Goal: Transaction & Acquisition: Purchase product/service

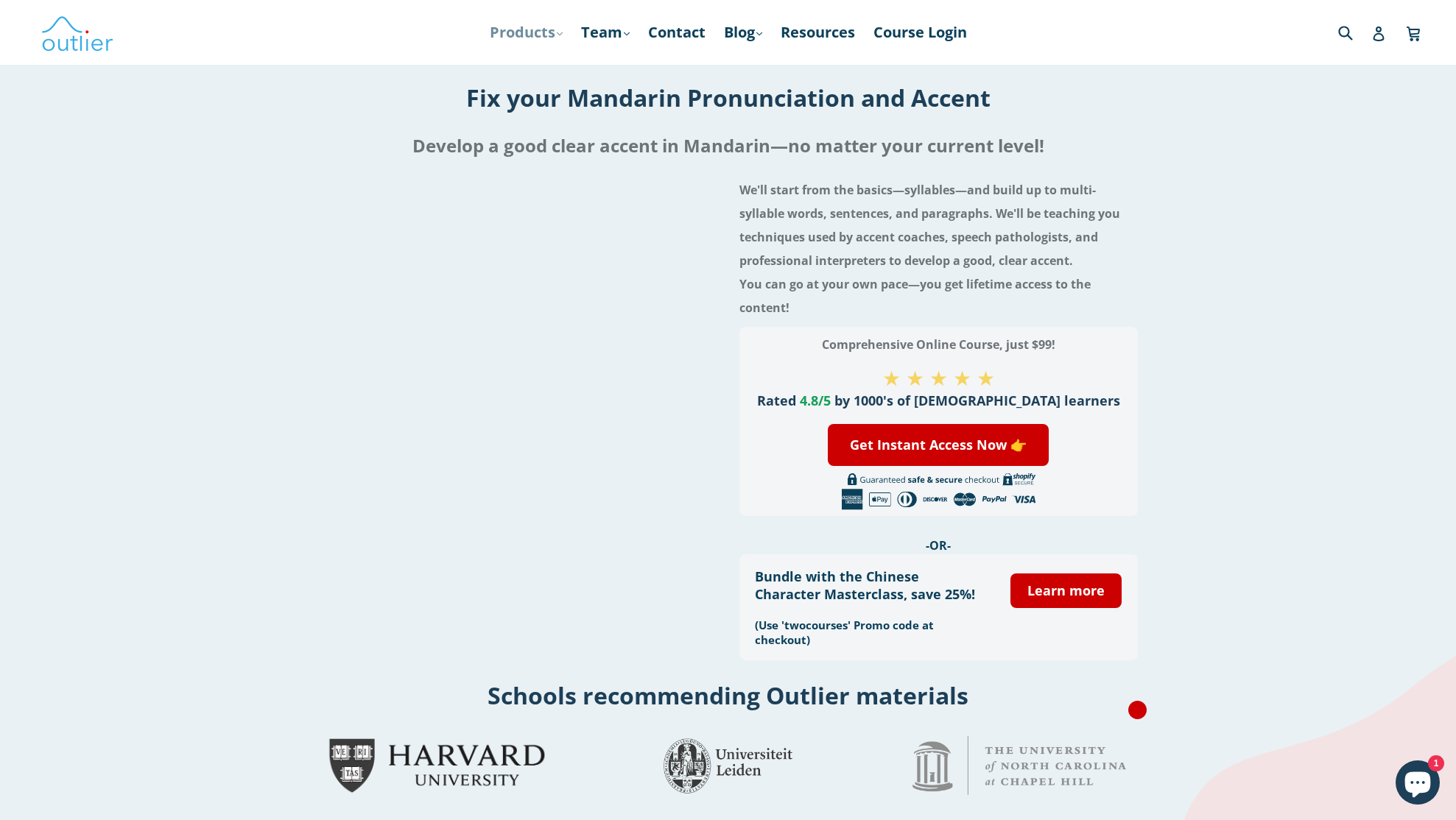
click at [536, 32] on link "Products .cls-1{fill:#231f20} expand" at bounding box center [526, 32] width 88 height 26
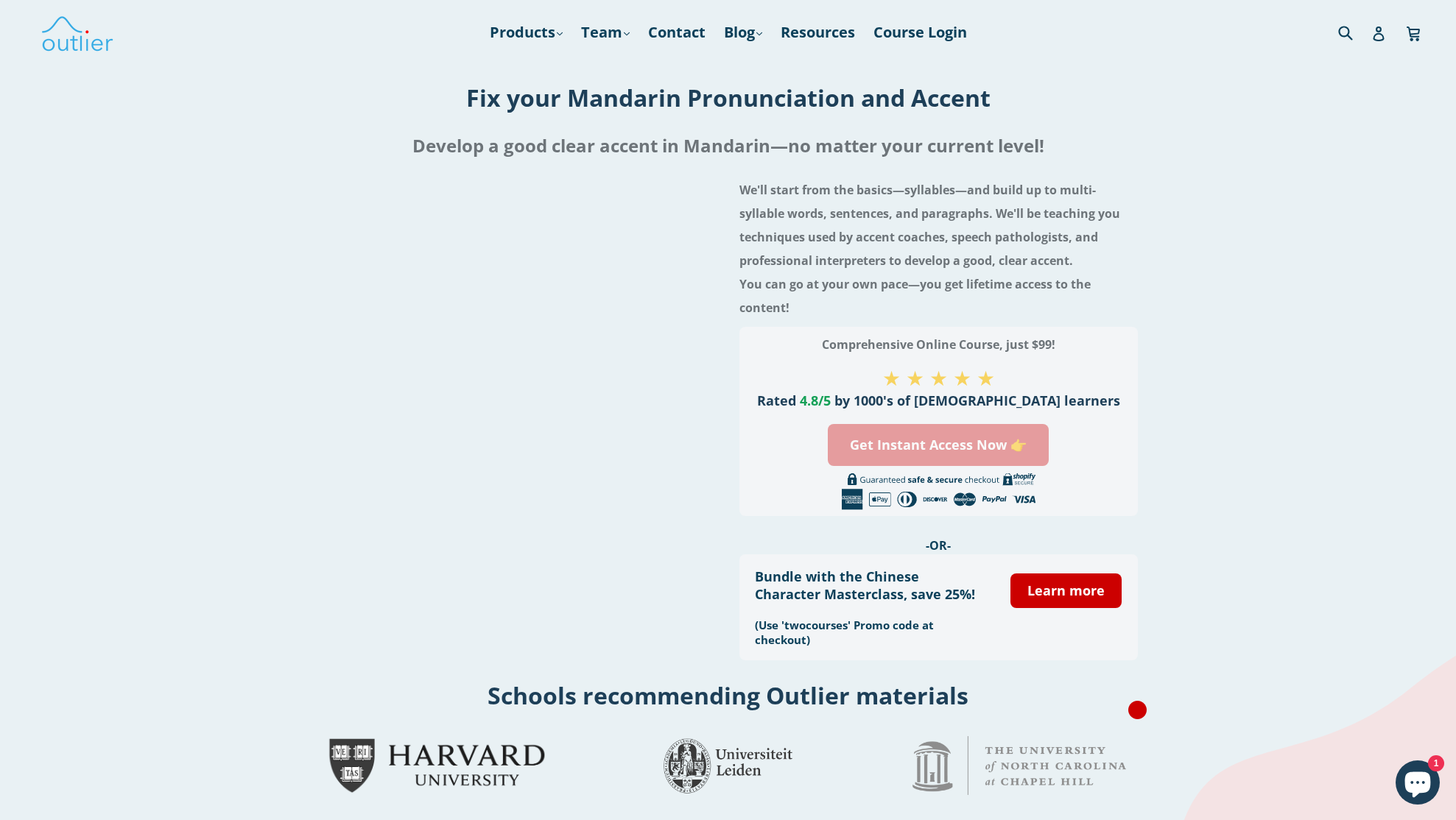
click at [958, 443] on link "Get Instant Access Now 👉" at bounding box center [938, 445] width 221 height 42
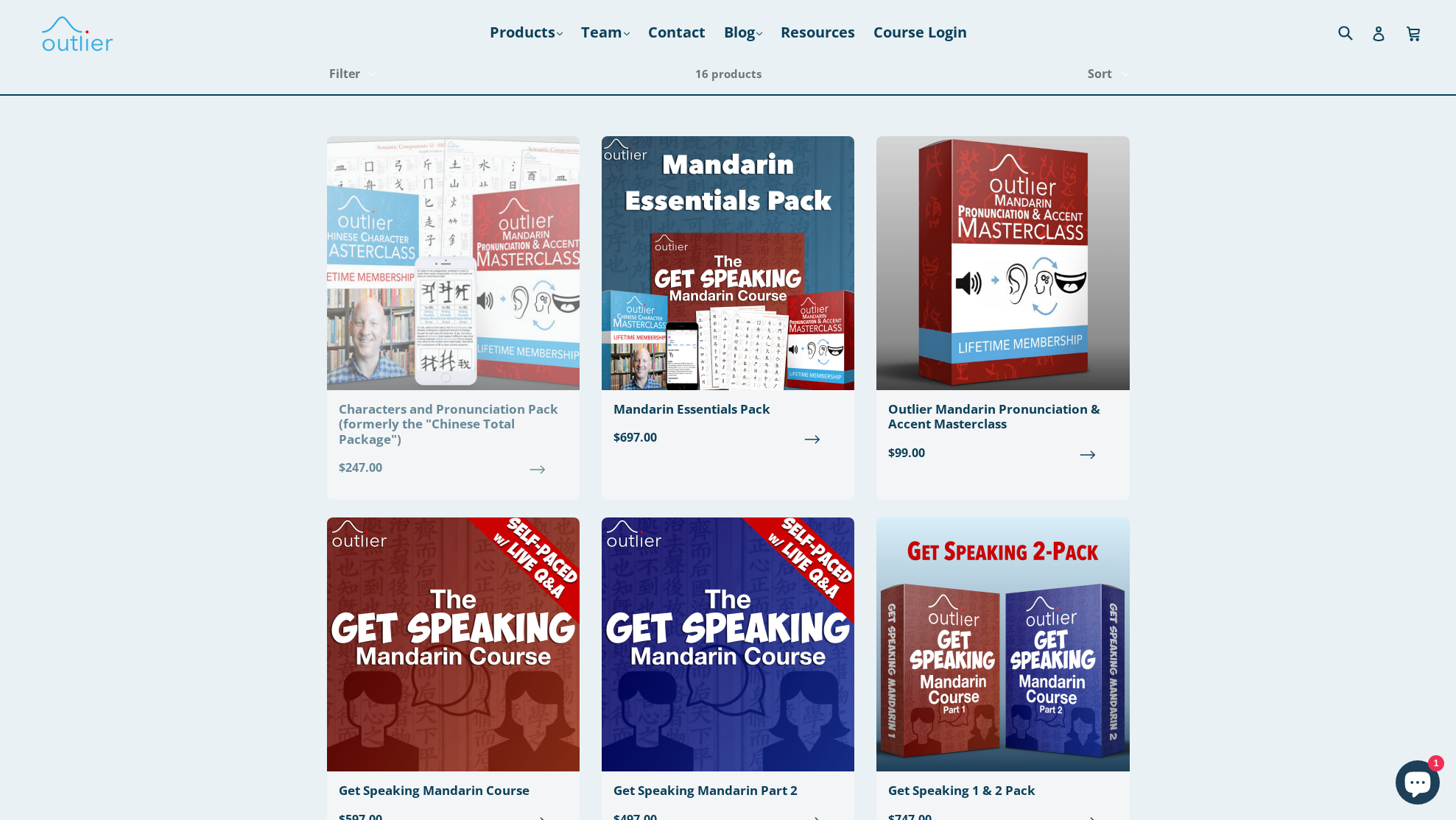
click at [503, 414] on div "Characters and Pronunciation Pack (formerly the "Chinese Total Package")" at bounding box center [453, 424] width 229 height 45
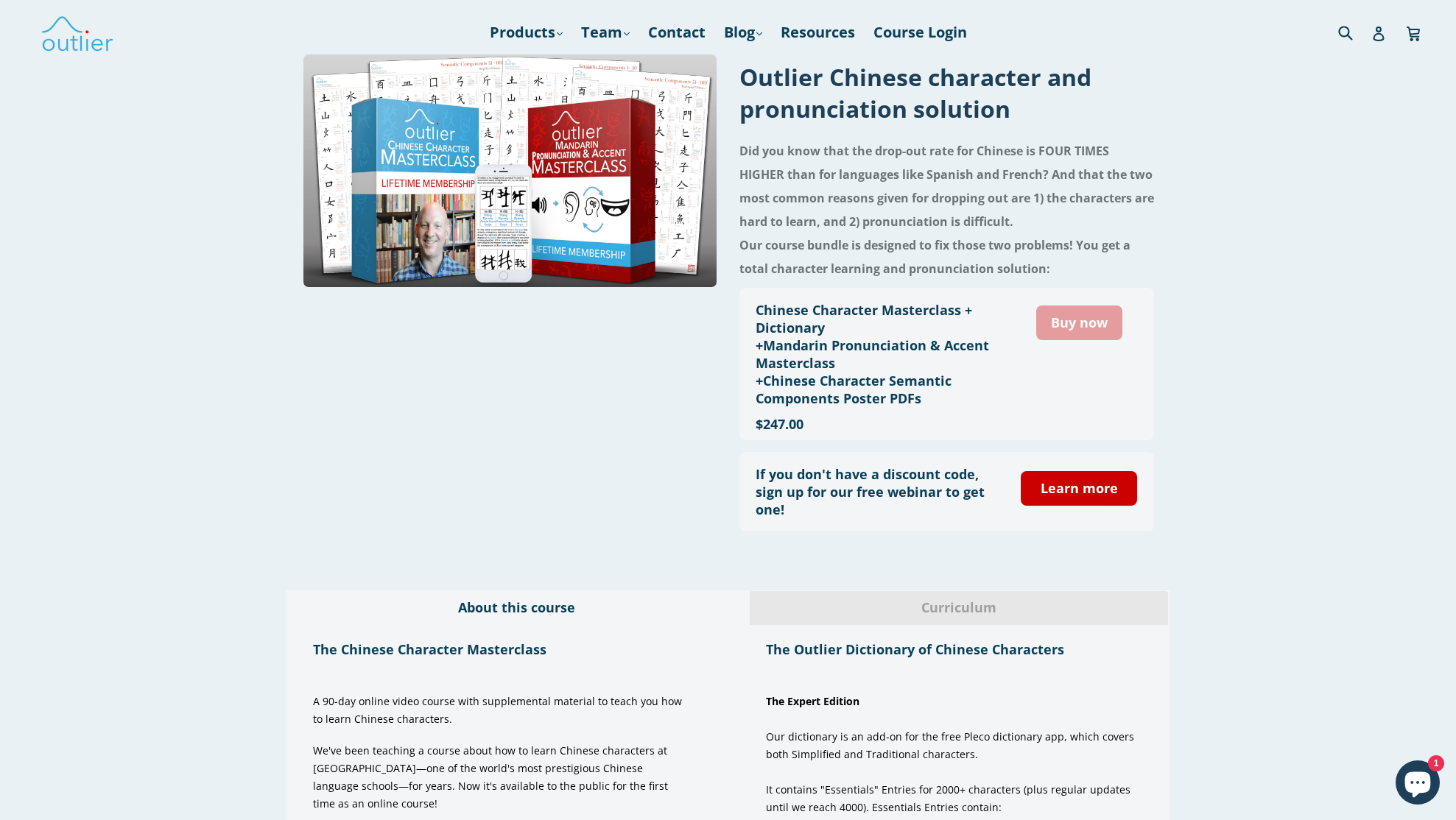
click at [1077, 324] on link "Buy now" at bounding box center [1079, 323] width 86 height 35
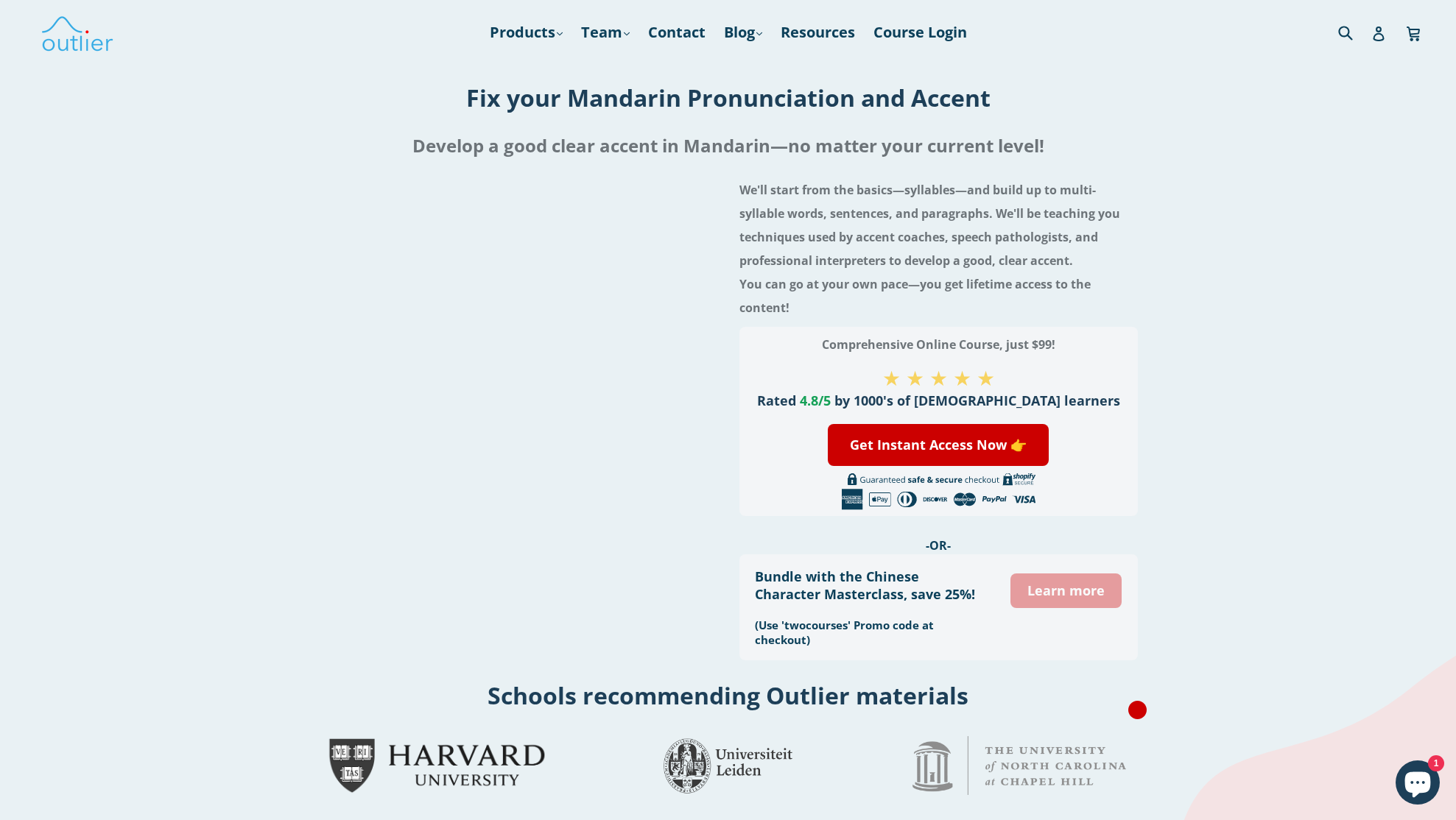
click at [1064, 596] on link "Learn more" at bounding box center [1066, 590] width 111 height 35
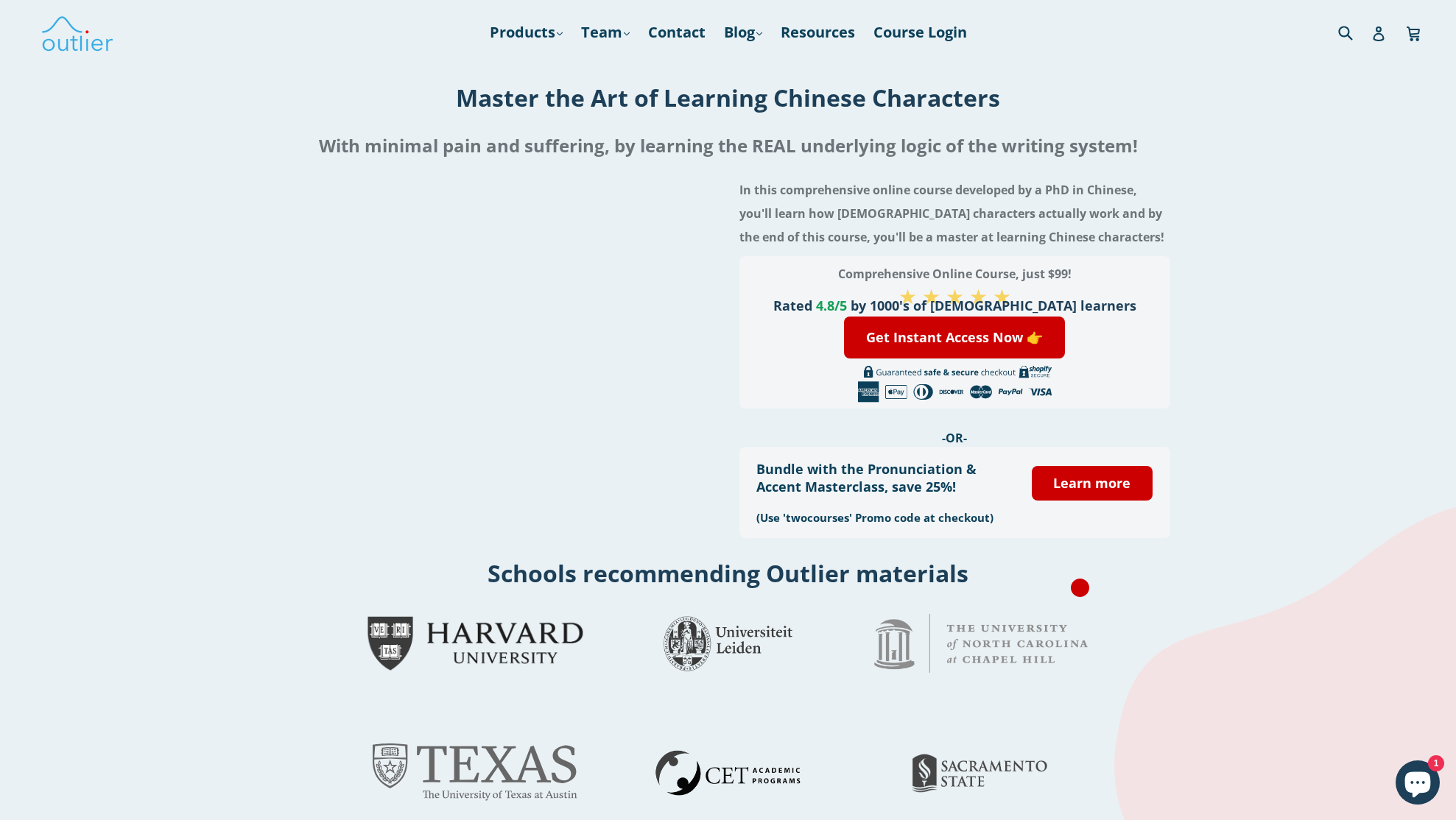
click at [991, 307] on span "by 1000's of Chinese learners" at bounding box center [993, 305] width 285 height 18
click at [986, 326] on link "Get Instant Access Now 👉" at bounding box center [954, 338] width 221 height 42
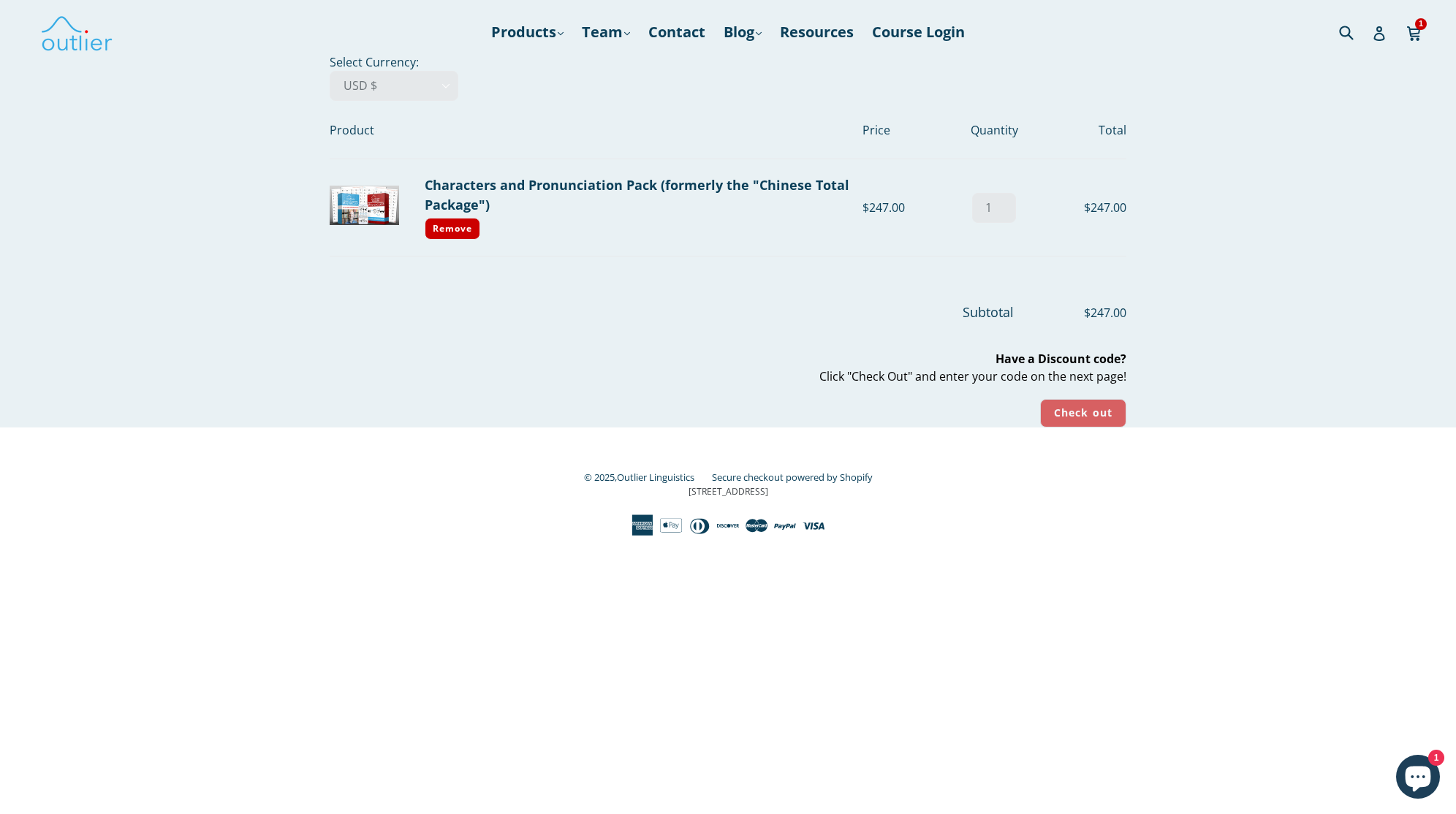
click at [1111, 422] on input "Check out" at bounding box center [1083, 413] width 86 height 29
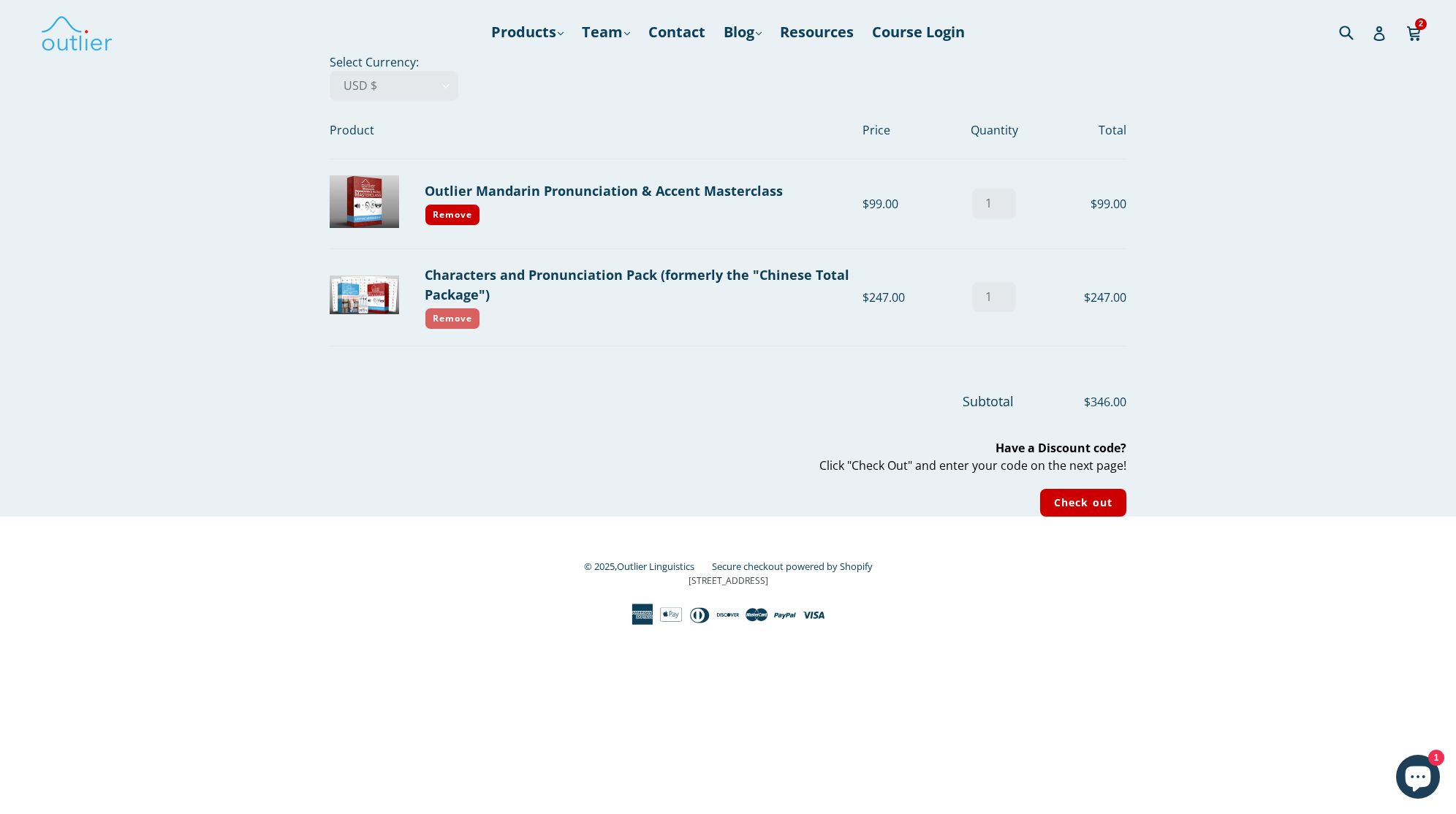
click at [438, 314] on link "Remove" at bounding box center [453, 319] width 55 height 22
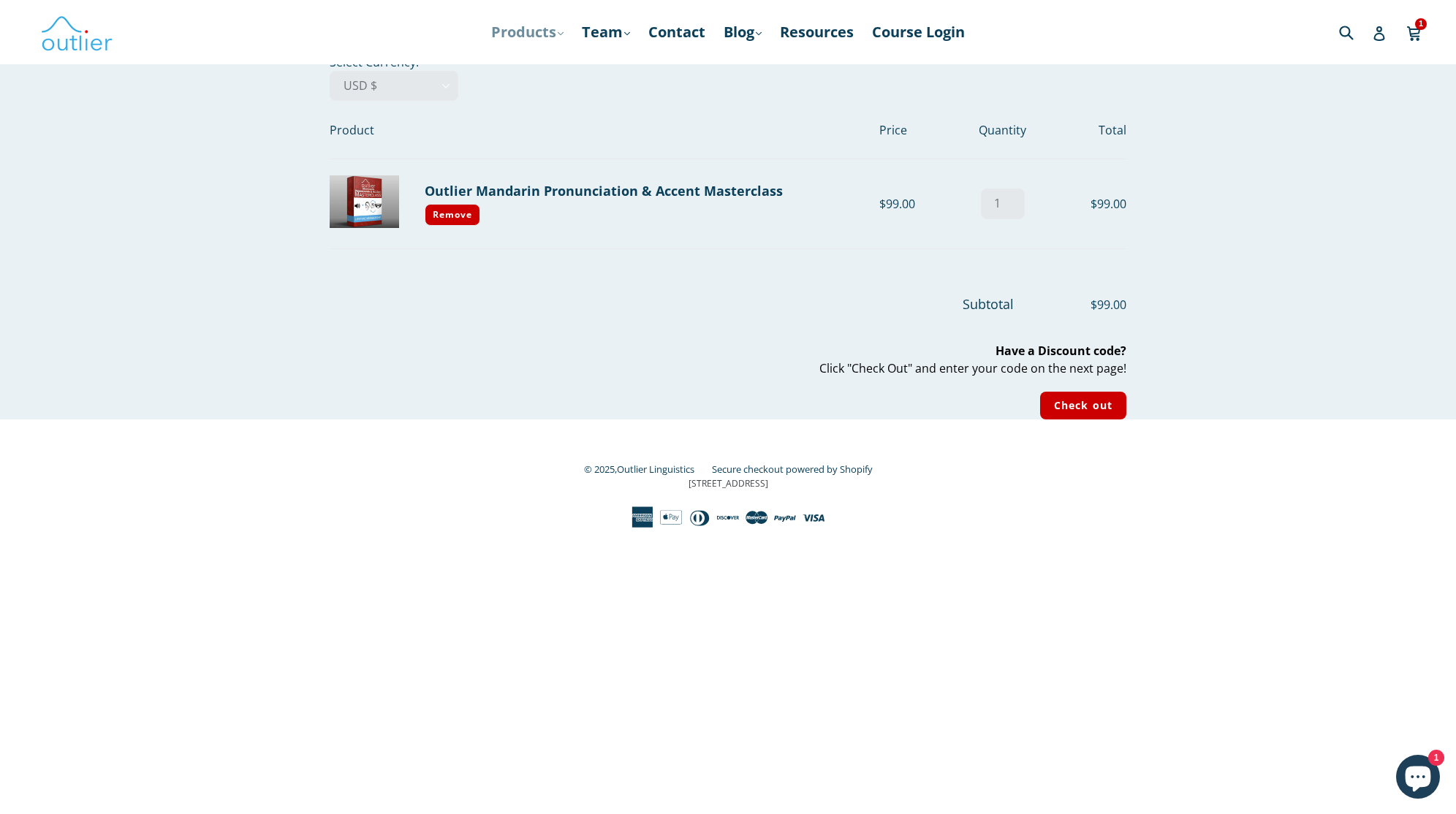
click at [543, 26] on link "Products .cls-1{fill:#231f20} expand" at bounding box center [527, 32] width 87 height 26
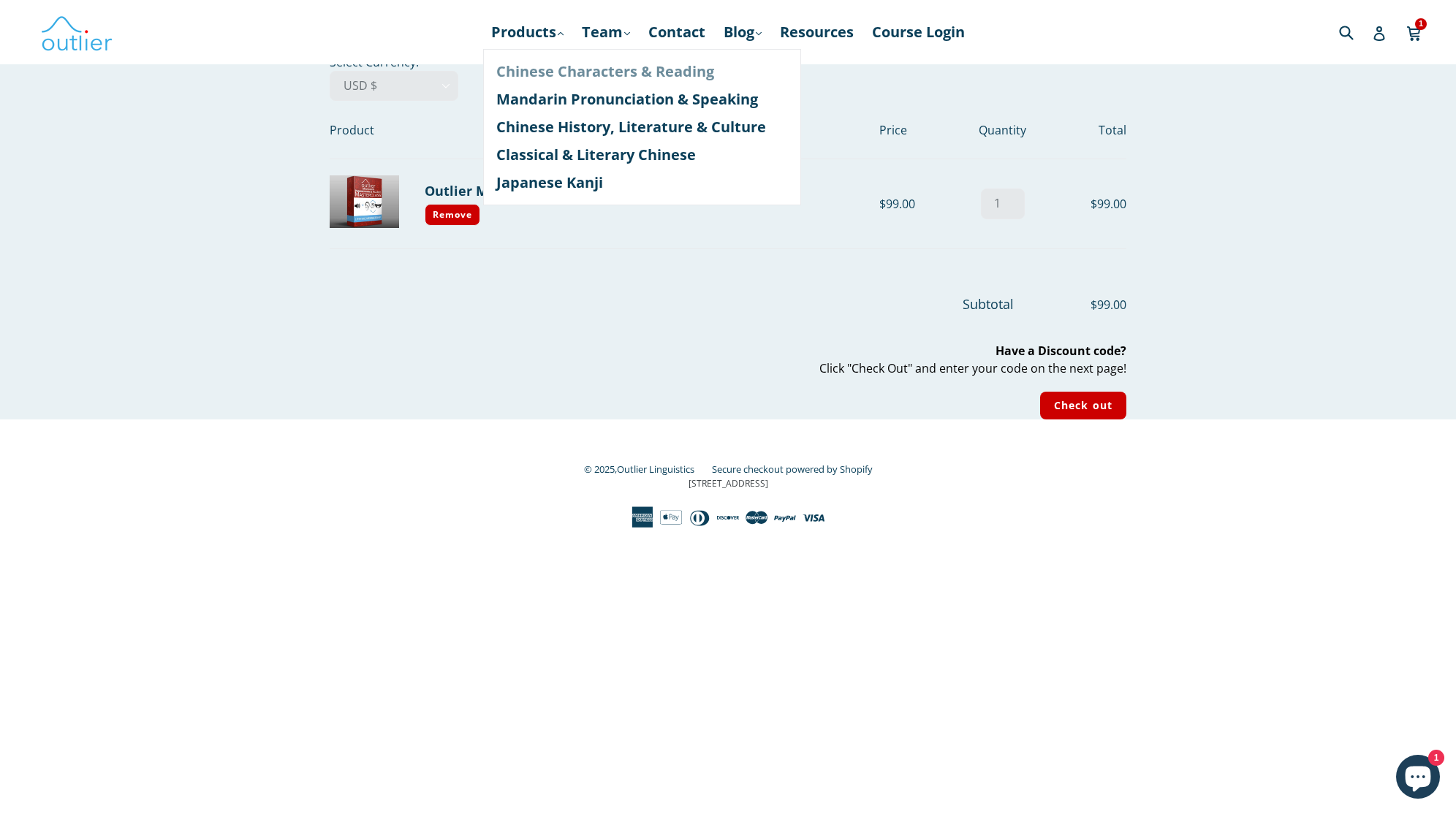
click at [539, 65] on link "Chinese Characters & Reading" at bounding box center [642, 71] width 292 height 28
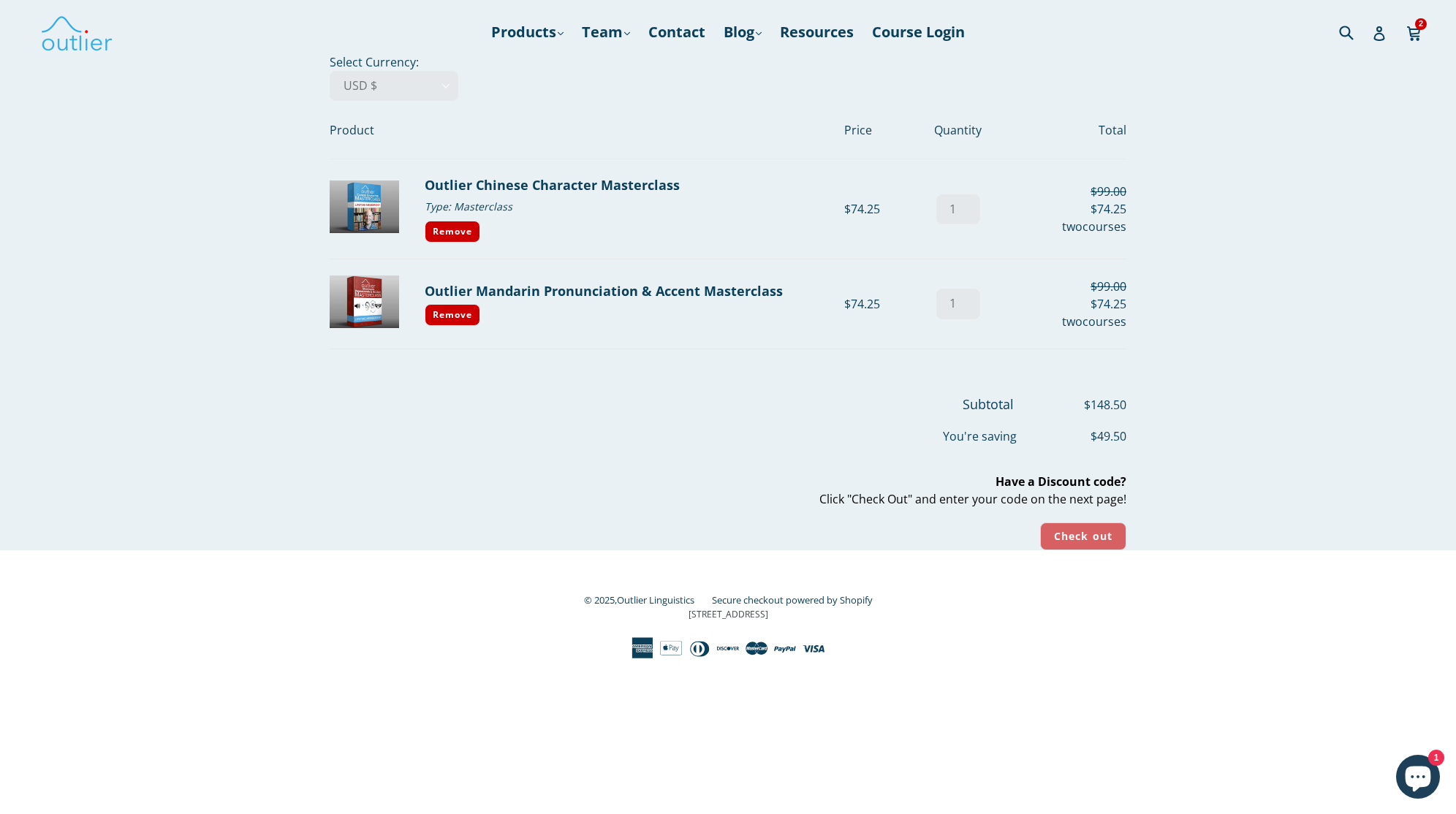
click at [1115, 531] on input "Check out" at bounding box center [1083, 537] width 86 height 29
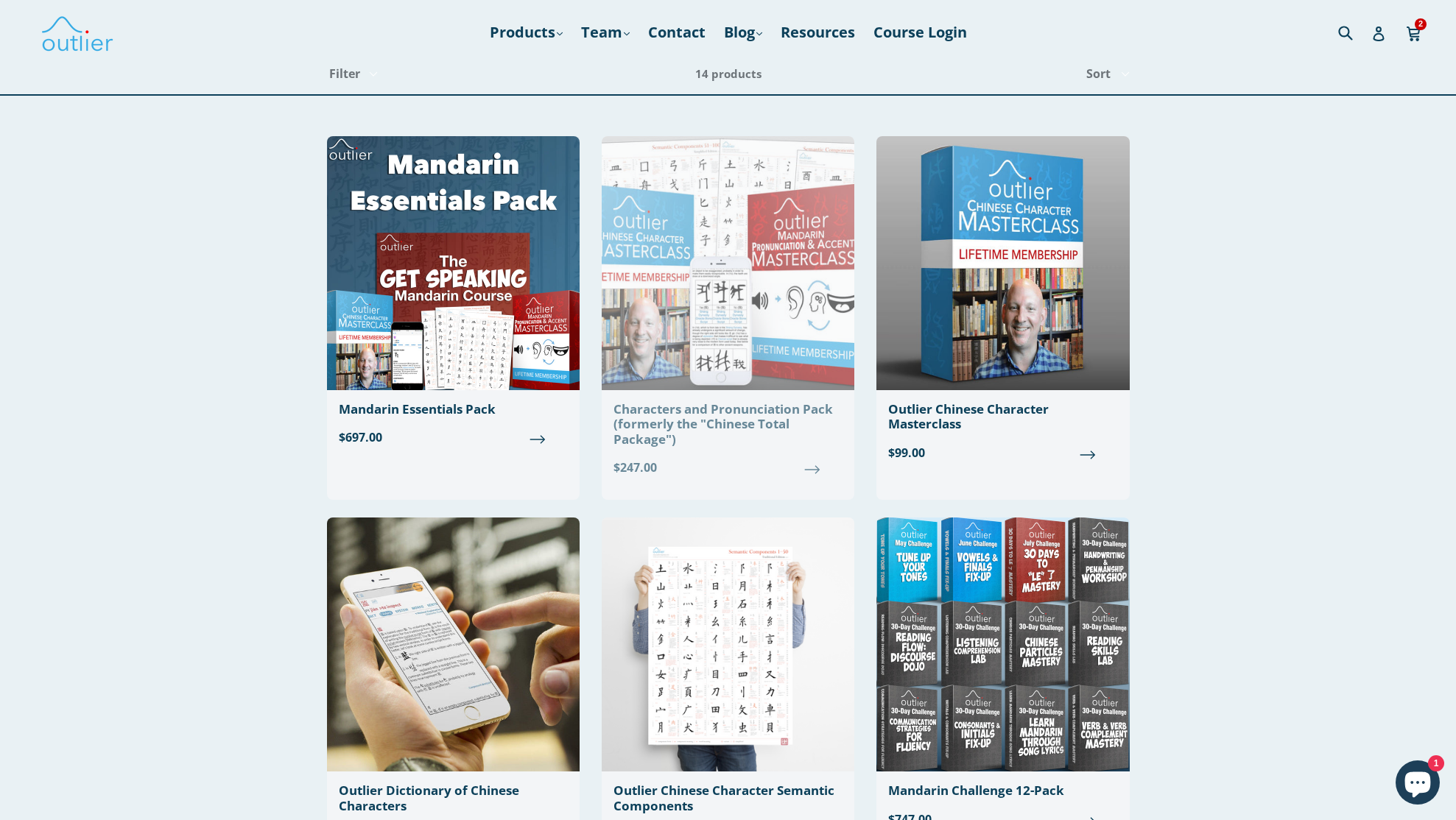
click at [794, 415] on div "Characters and Pronunciation Pack (formerly the "Chinese Total Package")" at bounding box center [727, 424] width 229 height 45
